Goal: Use online tool/utility: Utilize a website feature to perform a specific function

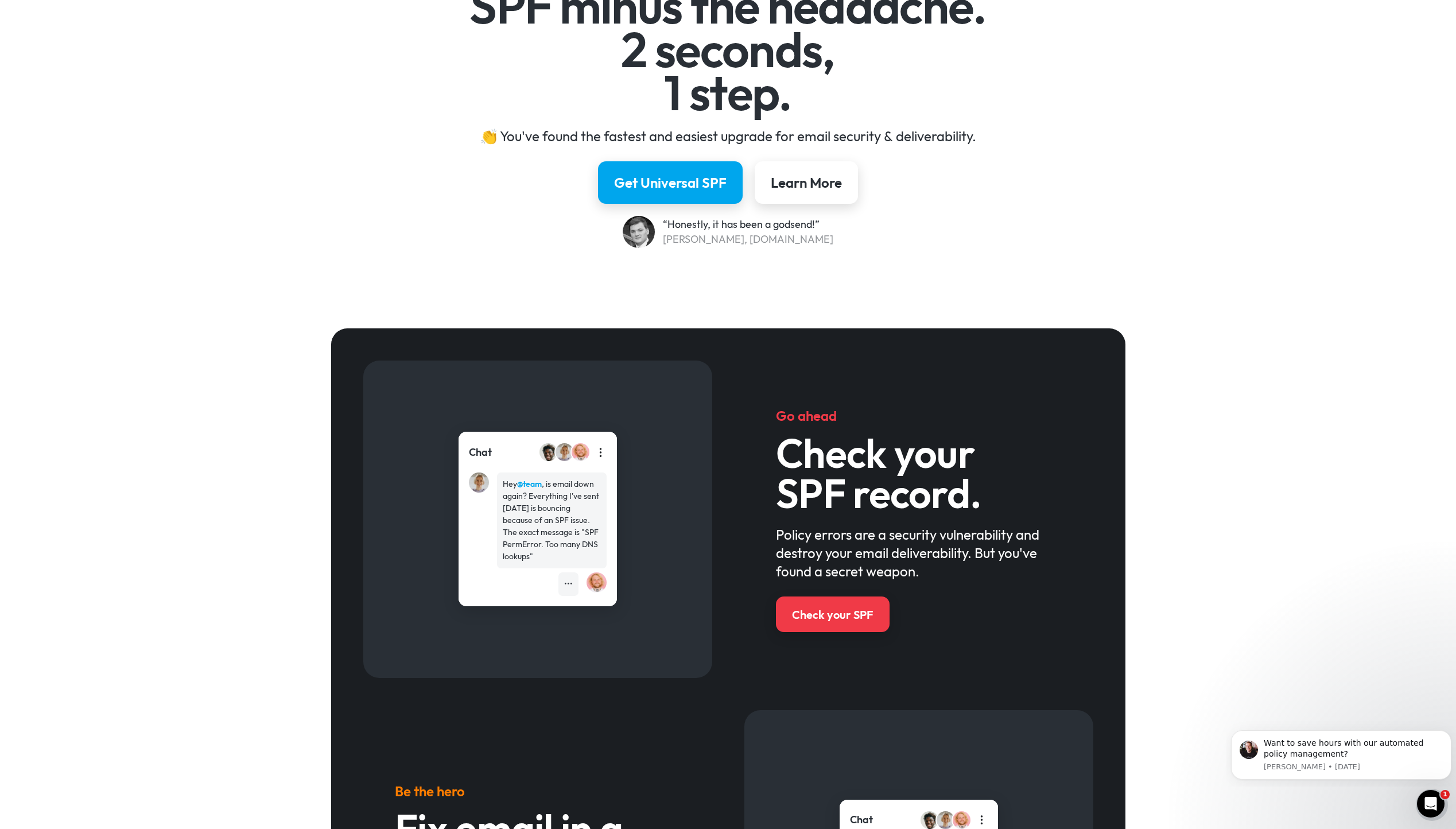
scroll to position [172, 0]
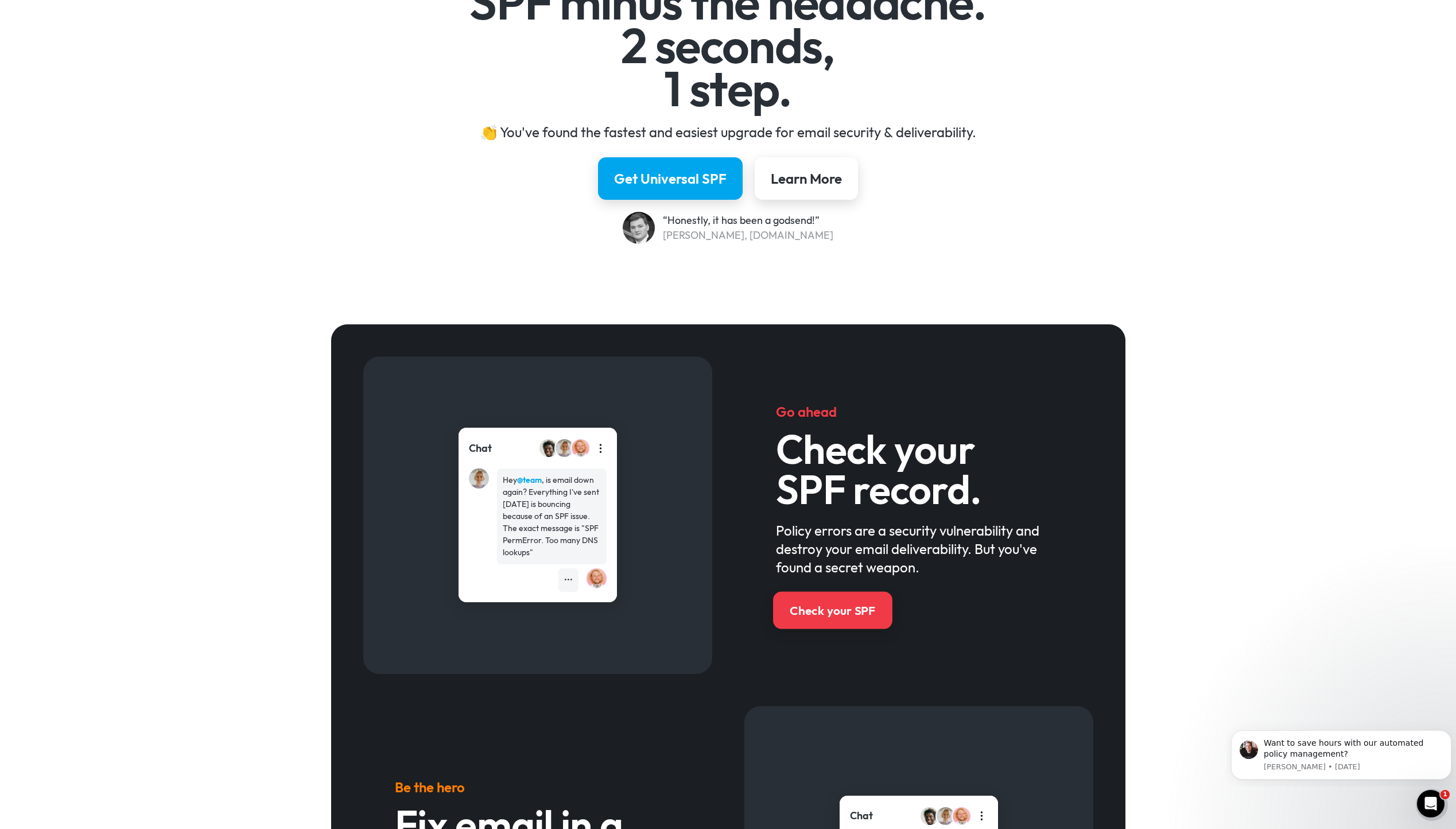
click at [845, 453] on div "Check your SPF" at bounding box center [832, 611] width 86 height 17
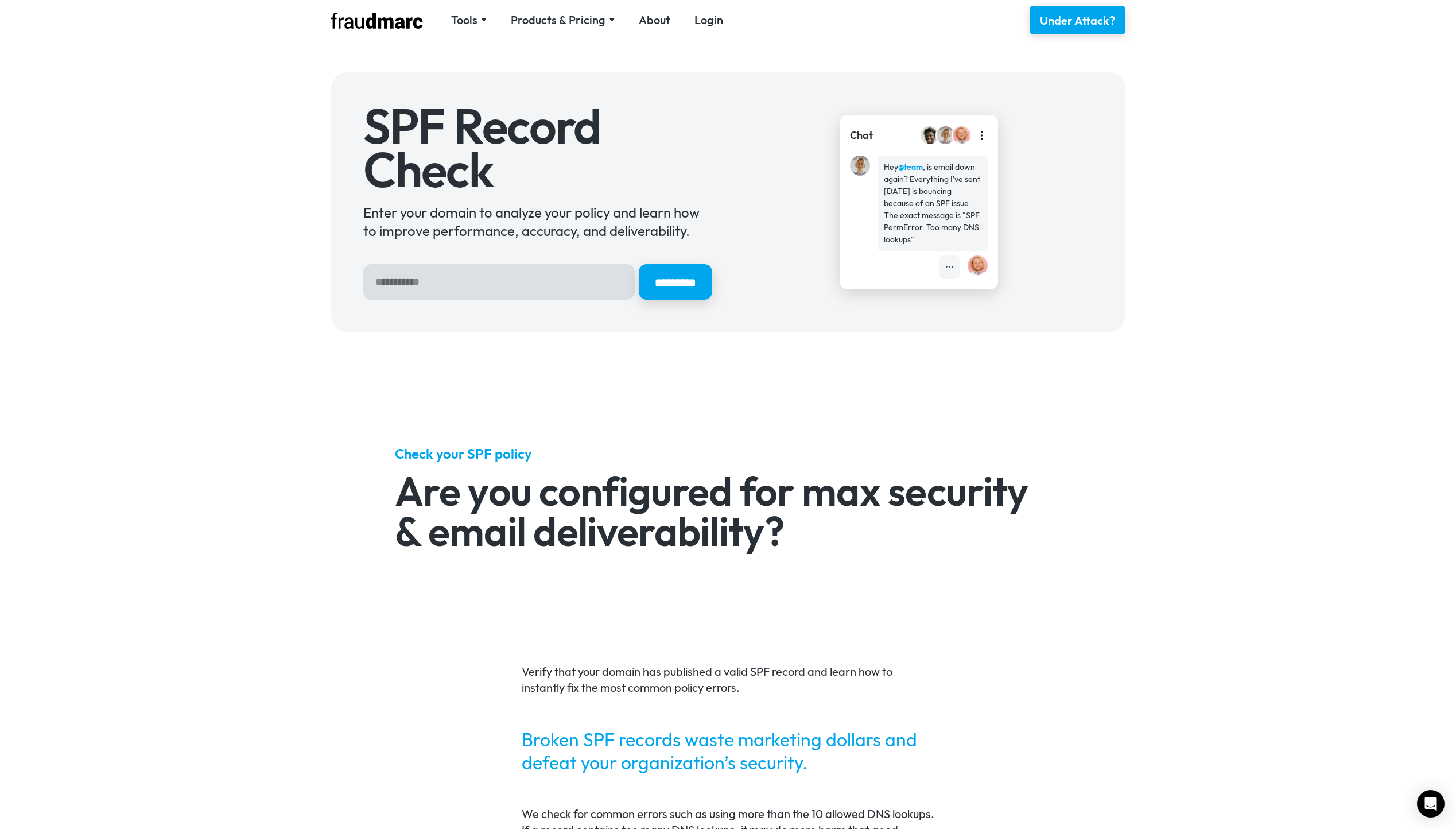
click at [459, 271] on input "Hero Sign Up Form" at bounding box center [499, 282] width 271 height 36
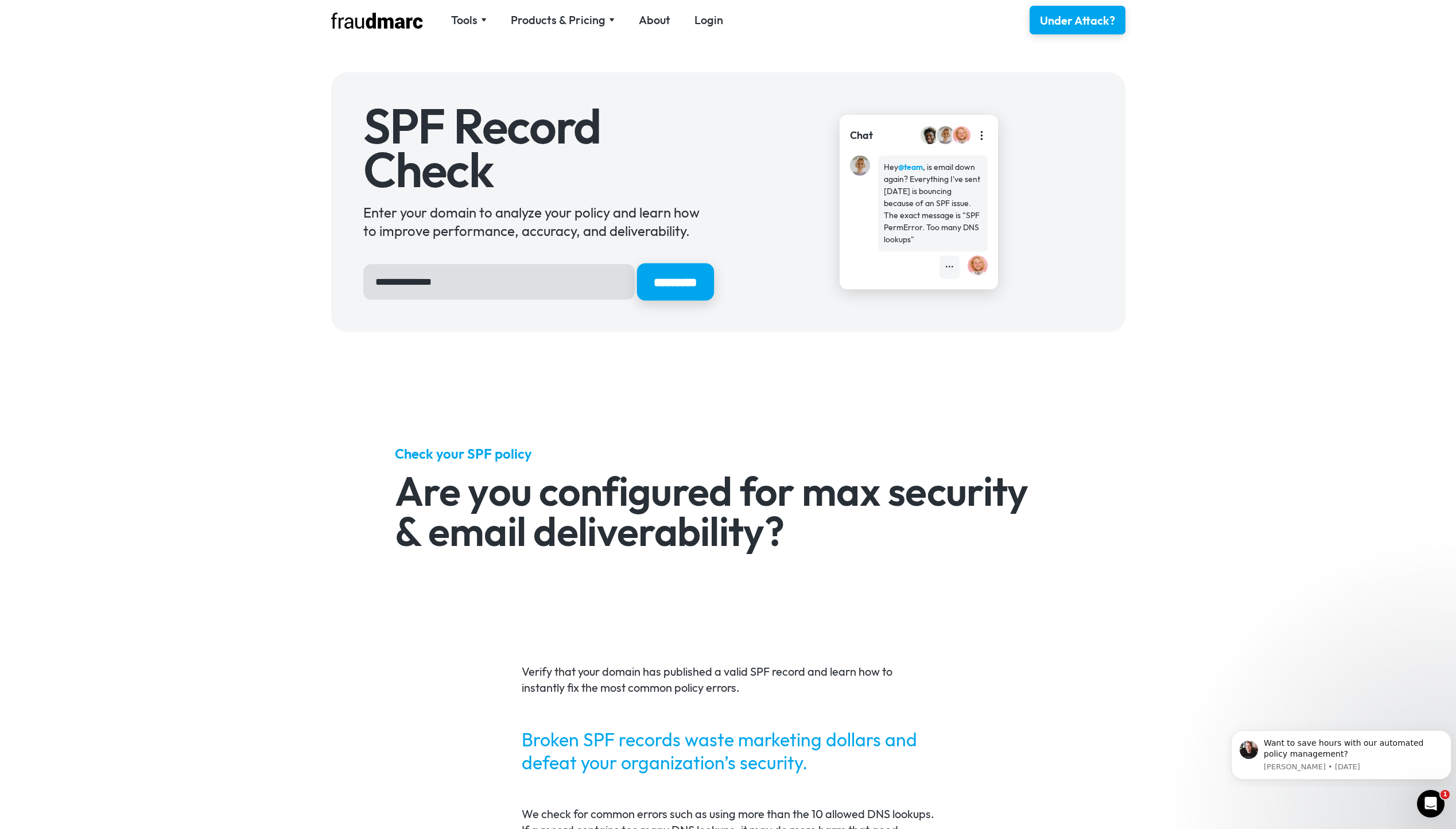
type input "**********"
click at [670, 278] on input "*********" at bounding box center [675, 282] width 77 height 37
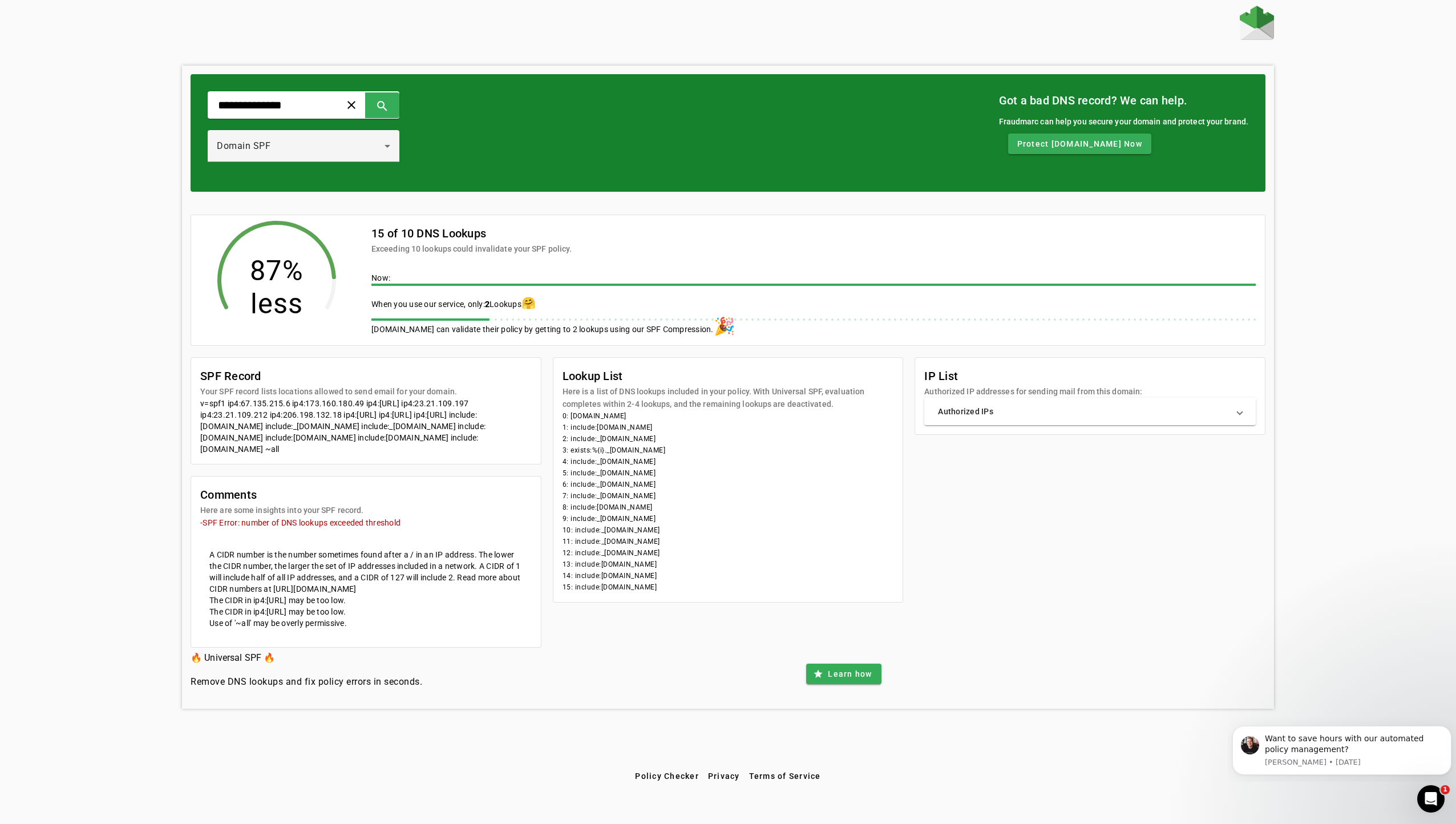
drag, startPoint x: 704, startPoint y: 587, endPoint x: 559, endPoint y: 421, distance: 220.4
click at [559, 421] on mat-card-content "0: [DOMAIN_NAME] 1: include:[DOMAIN_NAME] 2: include:_[DOMAIN_NAME] 3: exists:%…" at bounding box center [729, 506] width 350 height 192
drag, startPoint x: 559, startPoint y: 421, endPoint x: 614, endPoint y: 425, distance: 55.1
copy mat-card-content "0: [DOMAIN_NAME] 1: include:[DOMAIN_NAME] 2: include:_[DOMAIN_NAME] 3: exists:%…"
click at [1066, 411] on mat-panel-title "Authorized IPs" at bounding box center [1083, 411] width 291 height 11
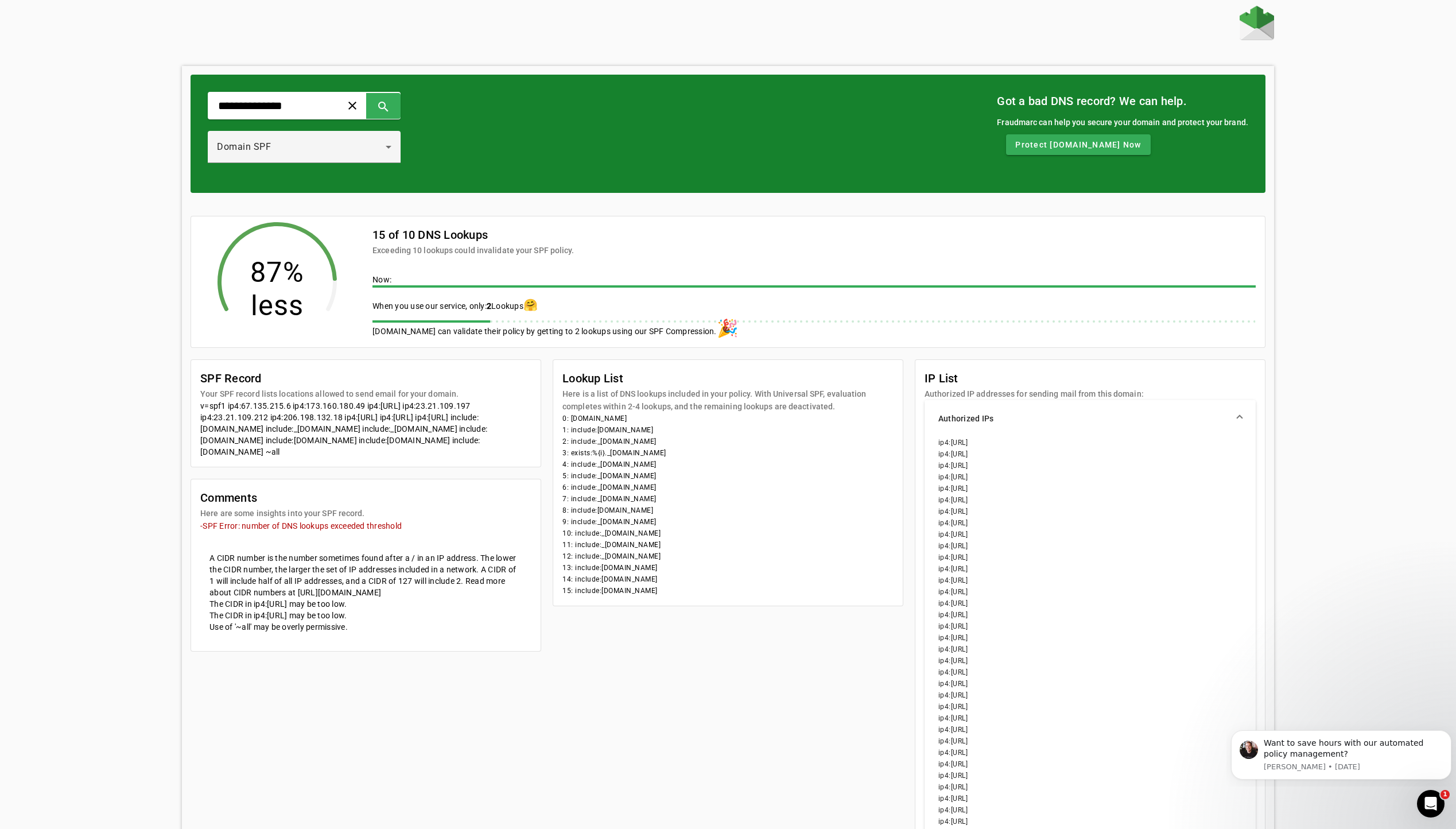
click at [1073, 410] on mat-expansion-panel-header "Authorized IPs" at bounding box center [1090, 418] width 331 height 37
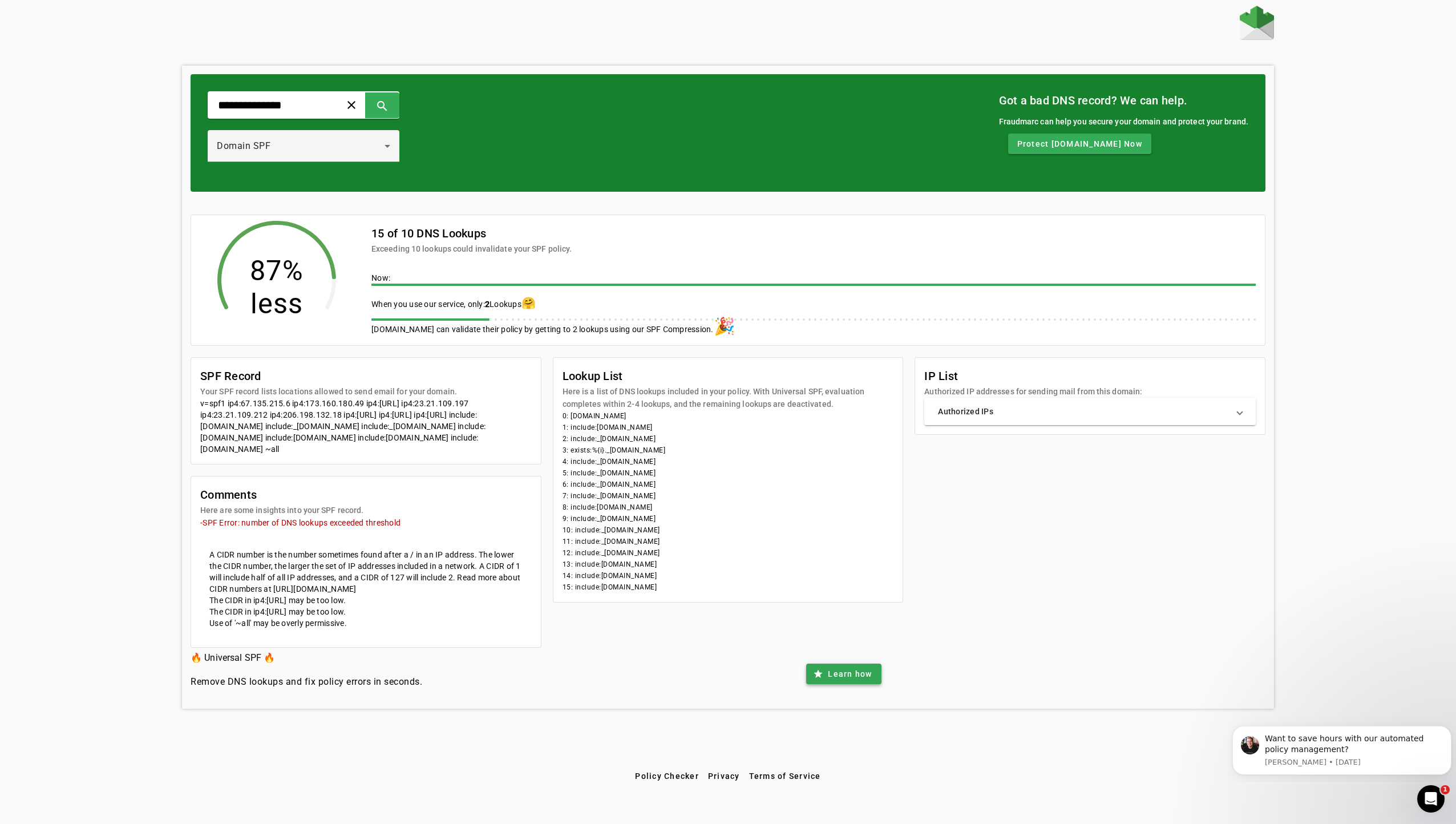
click at [838, 680] on span "Learn how" at bounding box center [850, 674] width 44 height 11
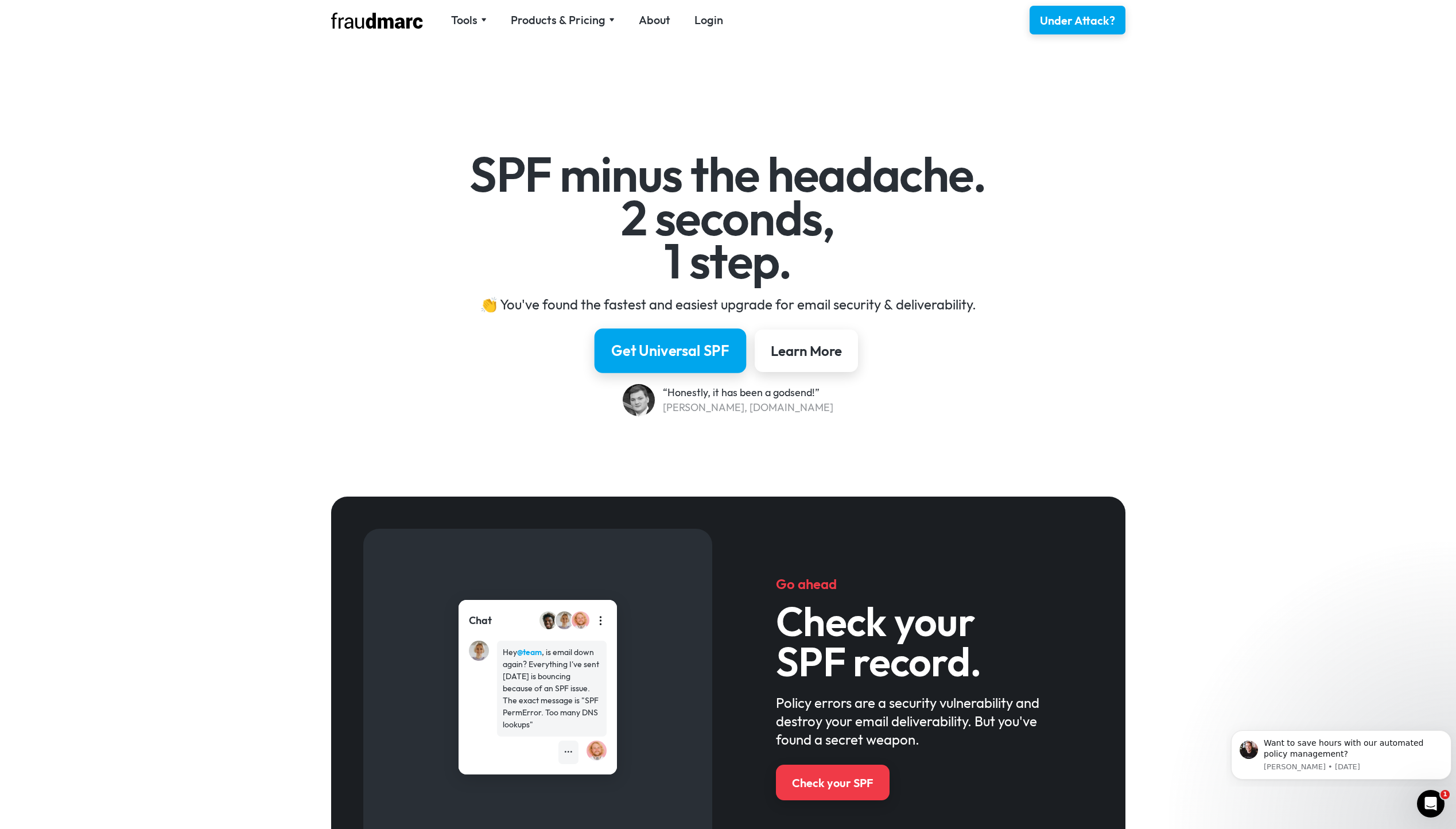
click at [685, 351] on div "Get Universal SPF" at bounding box center [670, 351] width 118 height 19
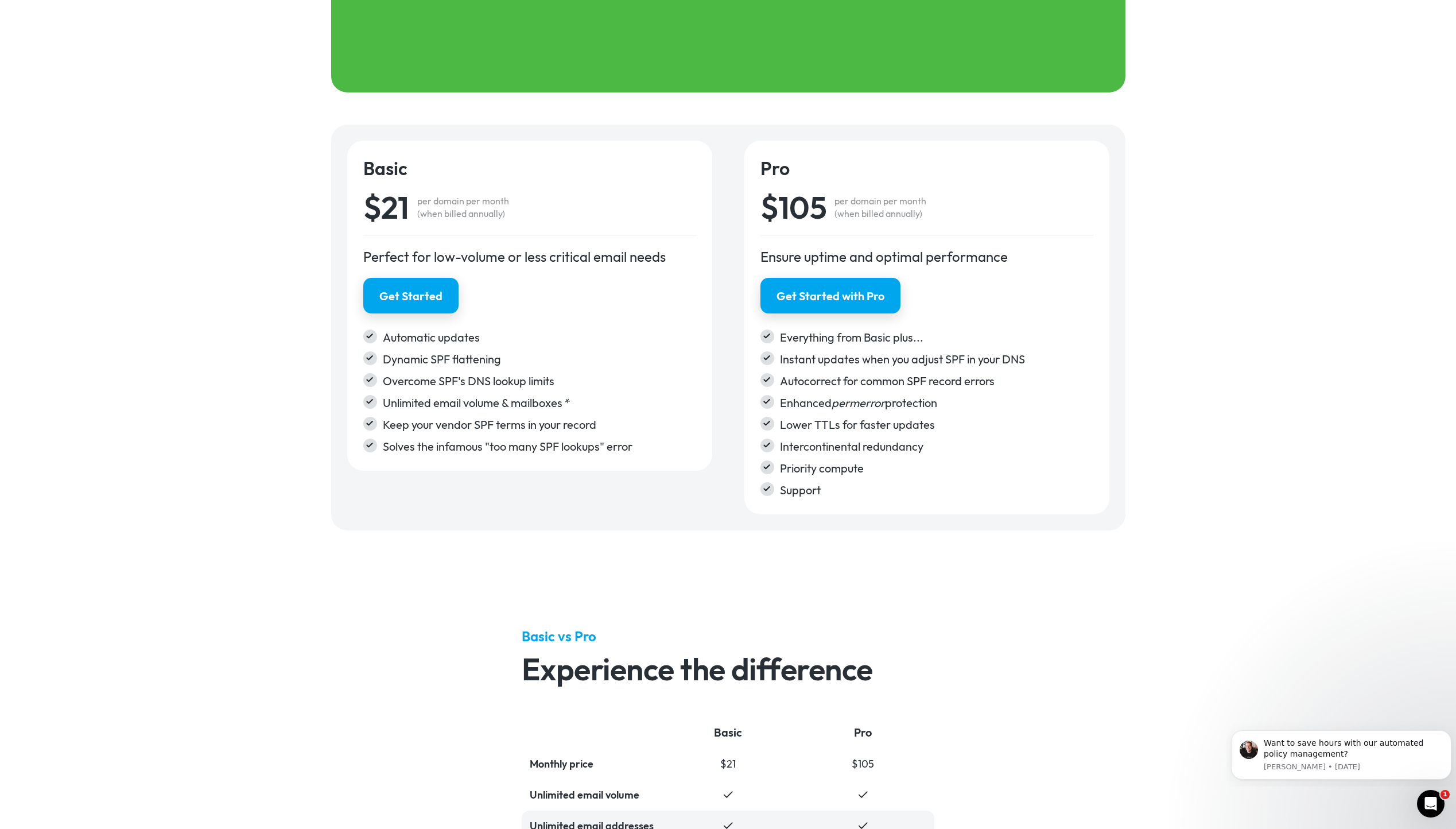
scroll to position [1773, 0]
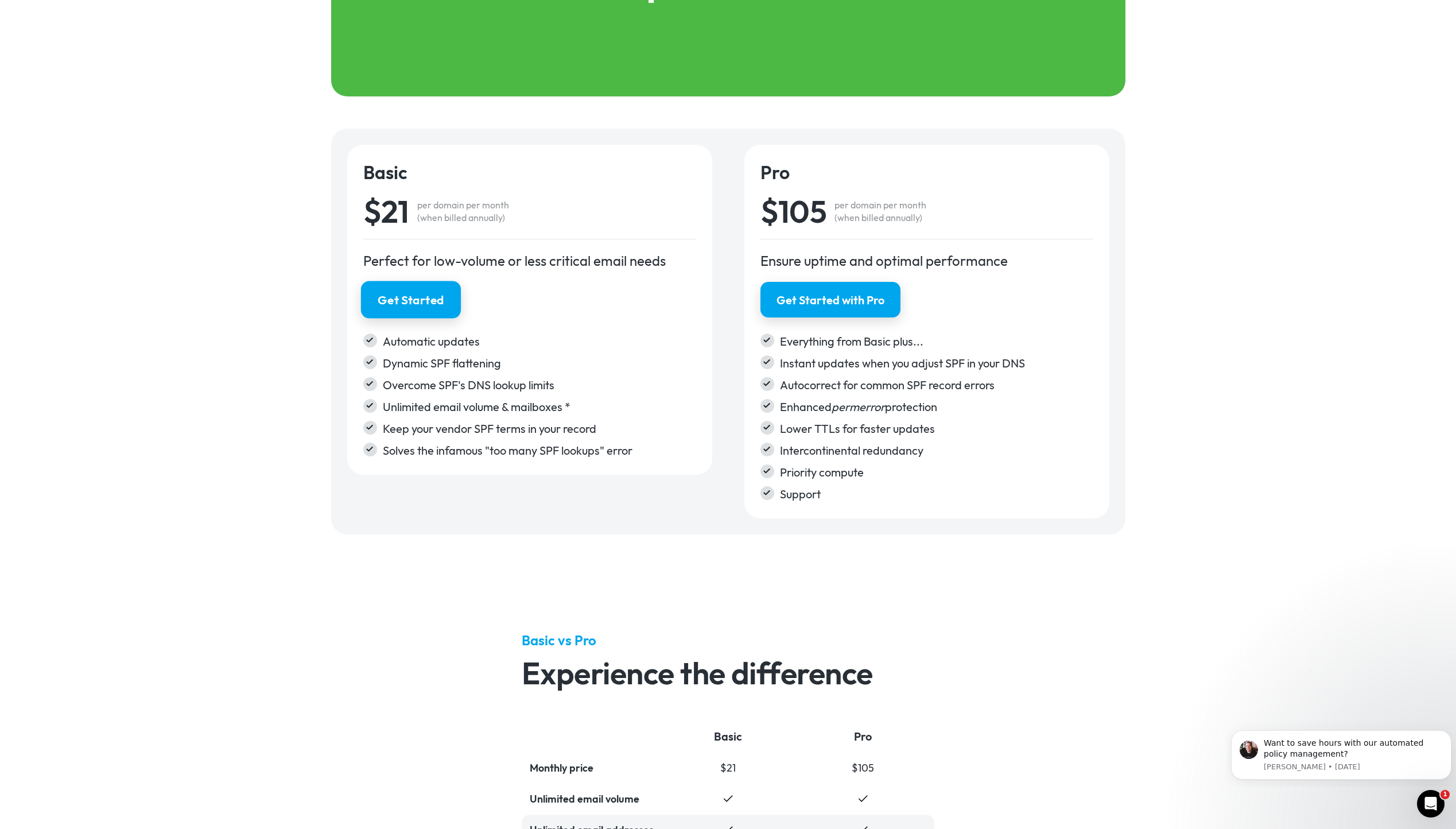
click at [436, 301] on div "Get Started" at bounding box center [411, 300] width 66 height 17
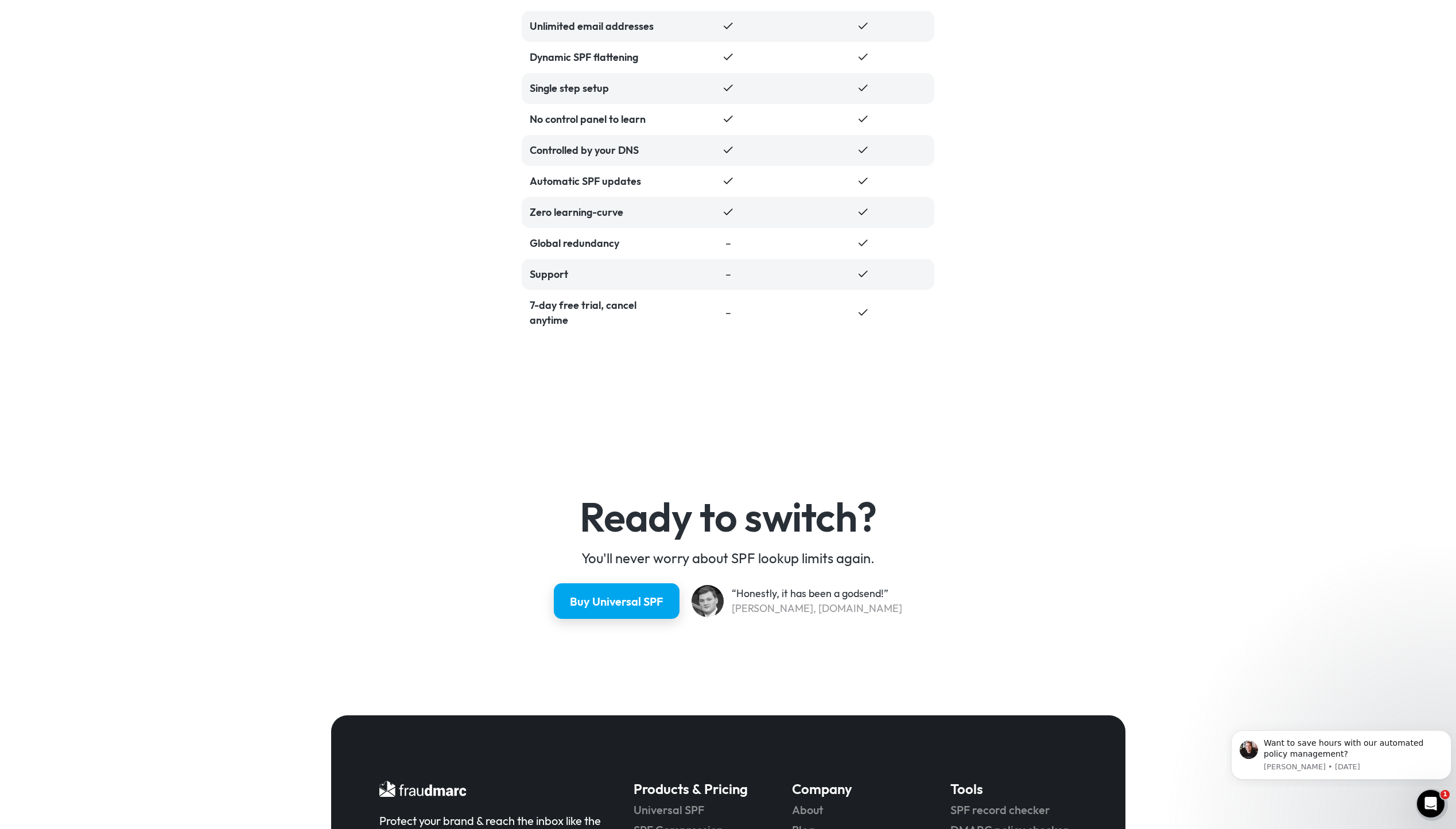
scroll to position [2634, 0]
